Goal: Task Accomplishment & Management: Complete application form

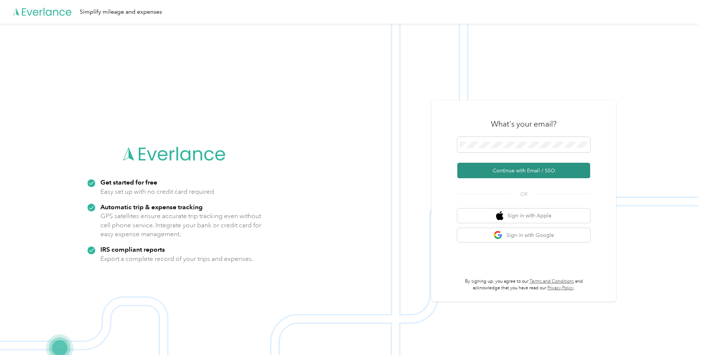
click at [504, 172] on button "Continue with Email / SSO" at bounding box center [524, 171] width 133 height 16
click at [497, 169] on button "Continue with Email / SSO" at bounding box center [524, 171] width 133 height 16
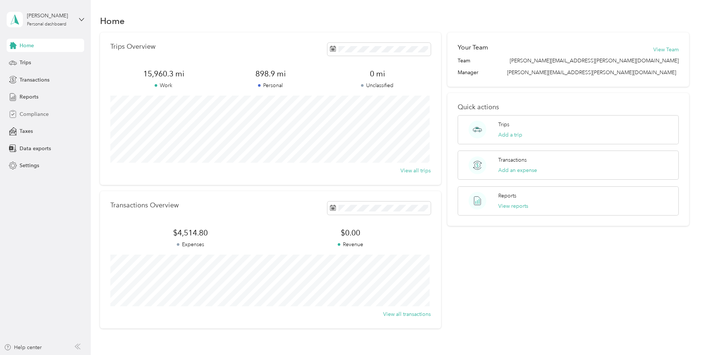
click at [39, 116] on span "Compliance" at bounding box center [34, 114] width 29 height 8
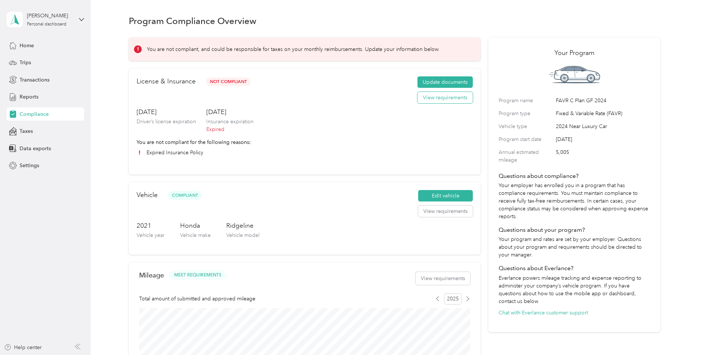
click at [437, 99] on button "View requirements" at bounding box center [445, 98] width 55 height 12
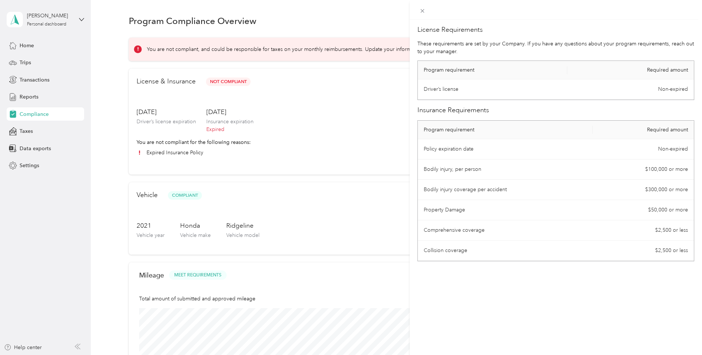
click at [281, 93] on div "License Requirements These requirements are set by your Company. If you have an…" at bounding box center [351, 177] width 702 height 355
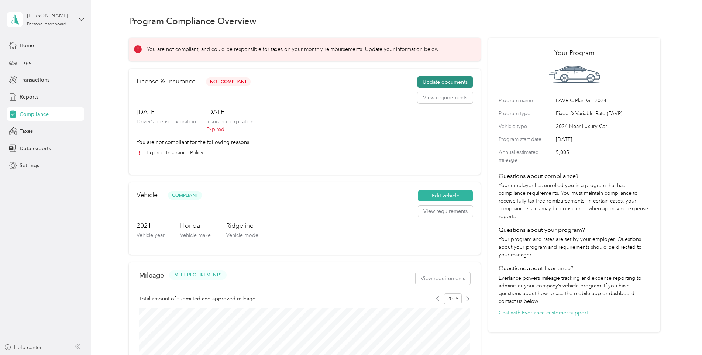
click at [438, 85] on button "Update documents" at bounding box center [445, 82] width 55 height 12
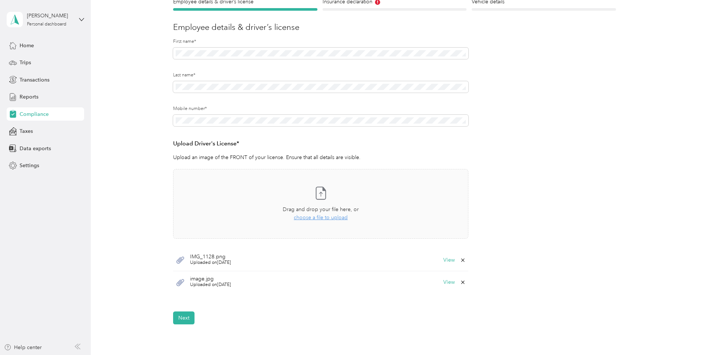
scroll to position [111, 0]
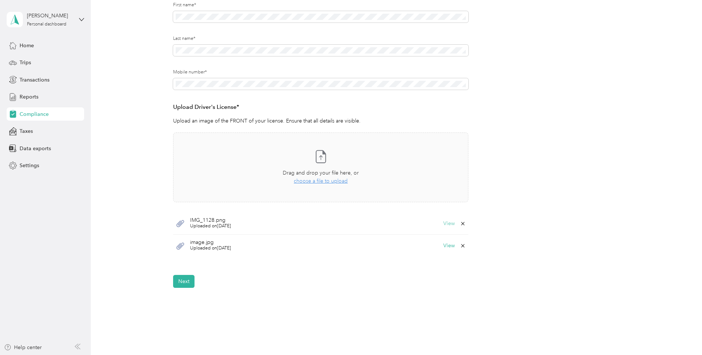
click at [450, 225] on button "View" at bounding box center [449, 223] width 11 height 5
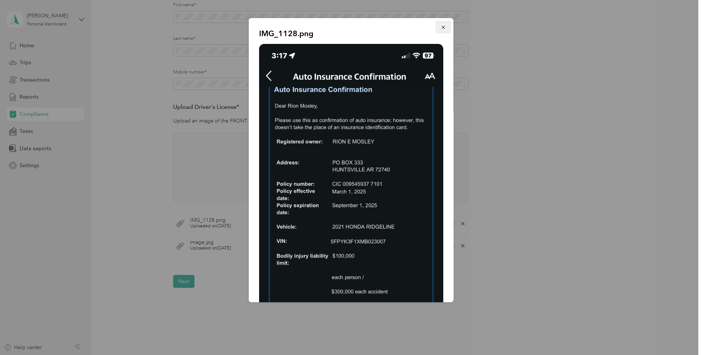
click at [441, 28] on icon "button" at bounding box center [443, 27] width 5 height 5
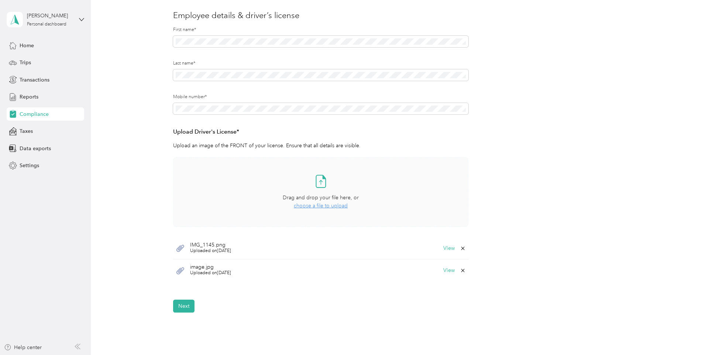
scroll to position [111, 0]
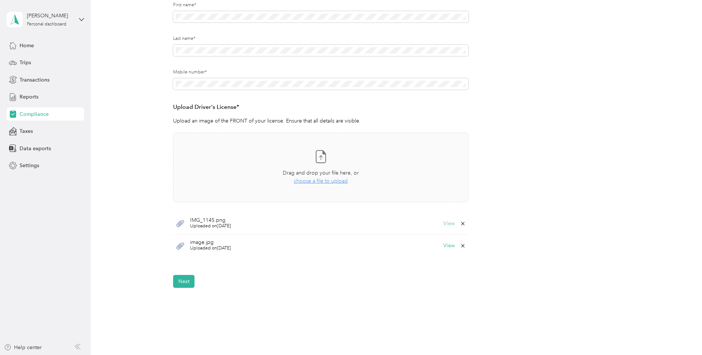
click at [447, 226] on button "View" at bounding box center [449, 223] width 11 height 5
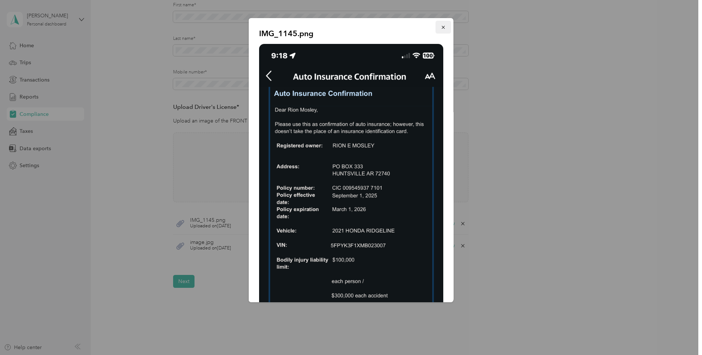
click at [441, 31] on button "button" at bounding box center [444, 27] width 16 height 13
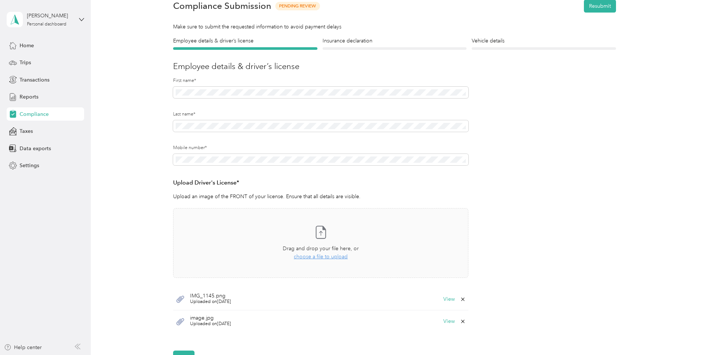
scroll to position [0, 0]
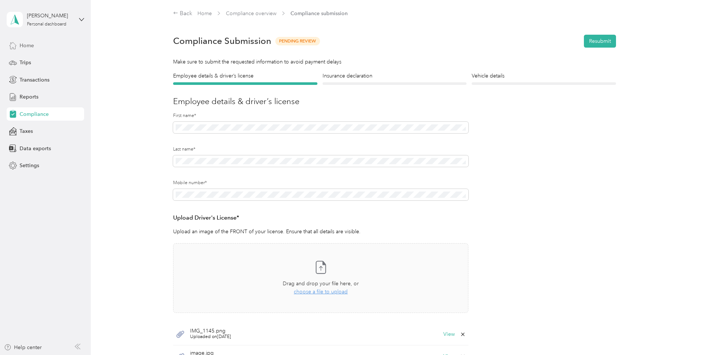
click at [26, 45] on span "Home" at bounding box center [27, 46] width 14 height 8
